Goal: Navigation & Orientation: Find specific page/section

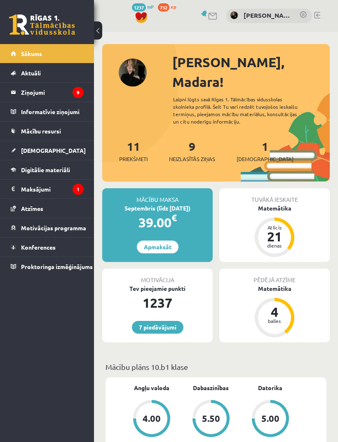
click at [27, 96] on legend "Ziņojumi 9" at bounding box center [52, 92] width 63 height 19
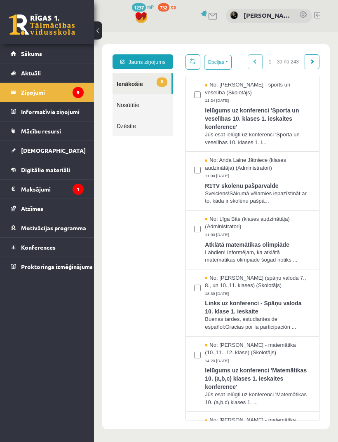
scroll to position [53, 0]
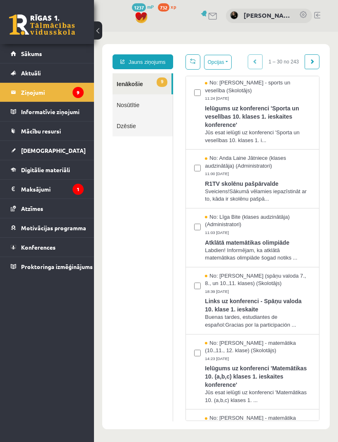
click at [32, 154] on link "[DEMOGRAPHIC_DATA]" at bounding box center [47, 150] width 73 height 19
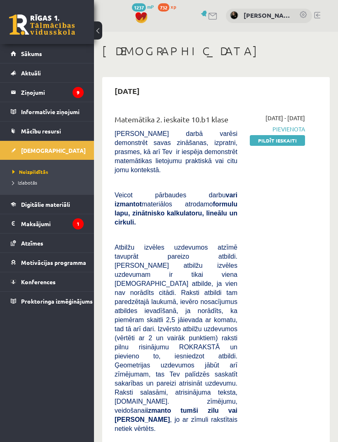
click at [28, 202] on span "Digitālie materiāli" at bounding box center [45, 204] width 49 height 7
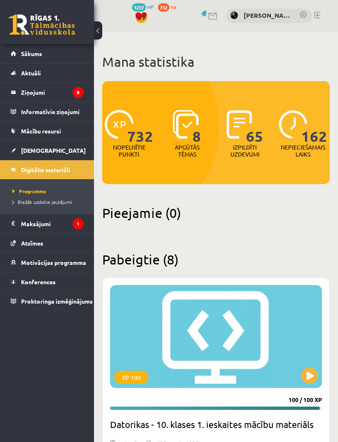
click at [24, 150] on span "[DEMOGRAPHIC_DATA]" at bounding box center [53, 150] width 65 height 7
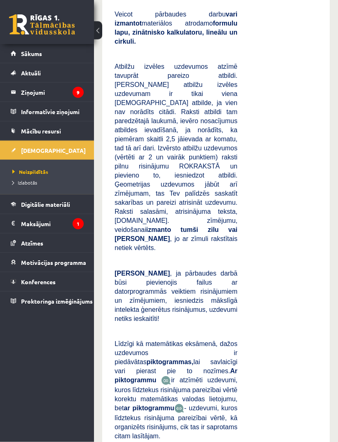
scroll to position [130, 0]
